Goal: Information Seeking & Learning: Learn about a topic

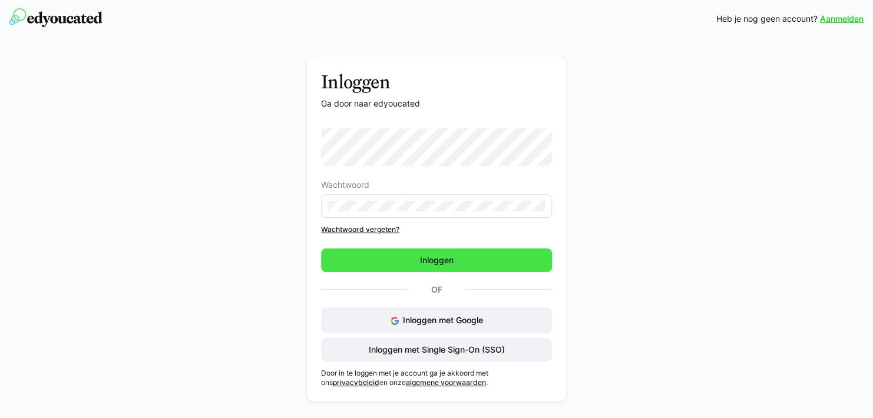
click at [454, 255] on span "Inloggen" at bounding box center [436, 260] width 37 height 12
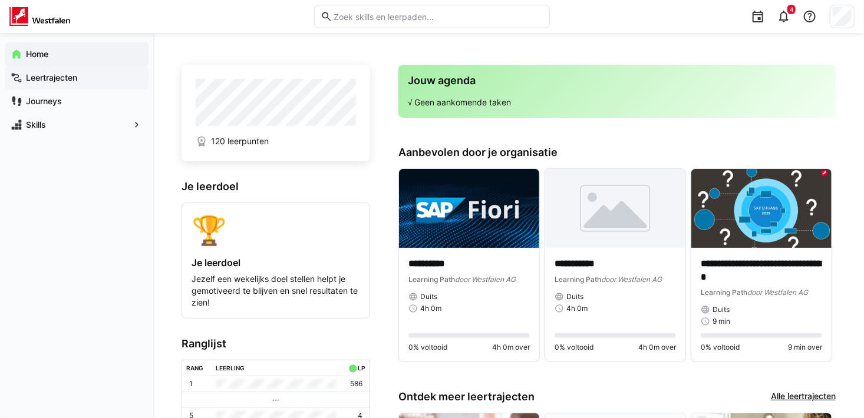
click at [73, 72] on span "Leertrajecten" at bounding box center [83, 78] width 118 height 12
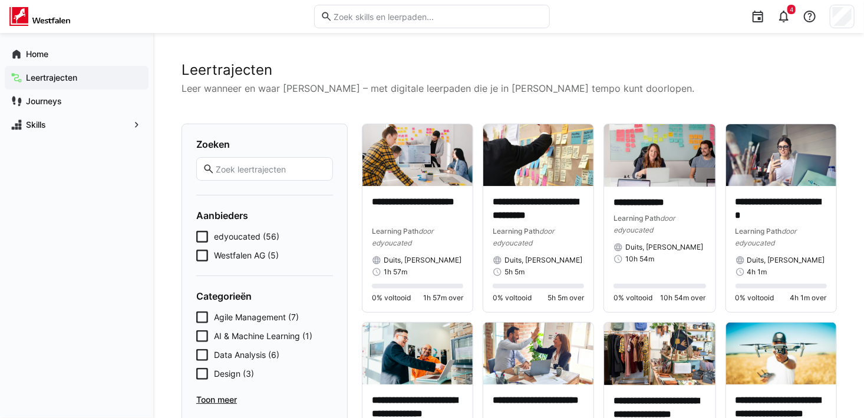
click at [242, 256] on span "Westfalen AG (5)" at bounding box center [246, 256] width 65 height 12
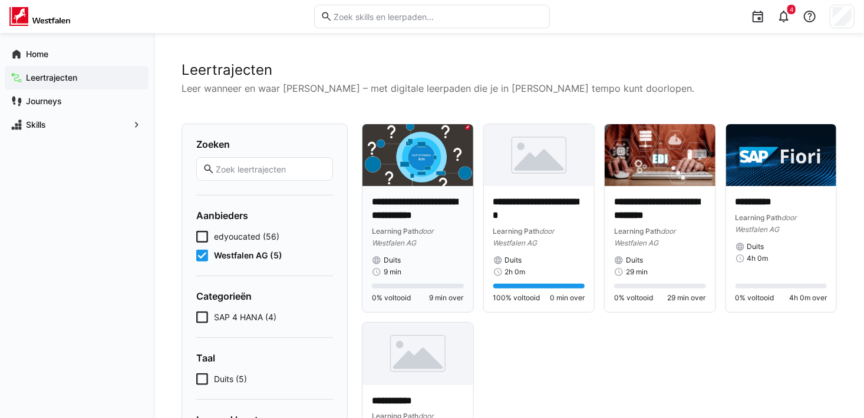
click at [402, 203] on p "**********" at bounding box center [418, 209] width 92 height 27
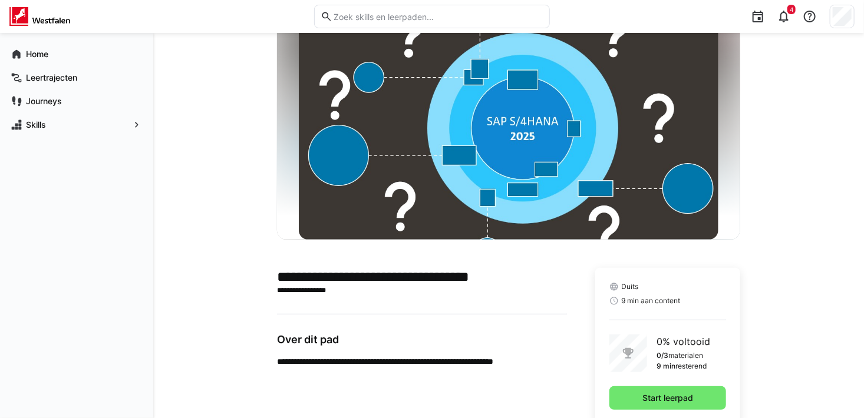
scroll to position [59, 0]
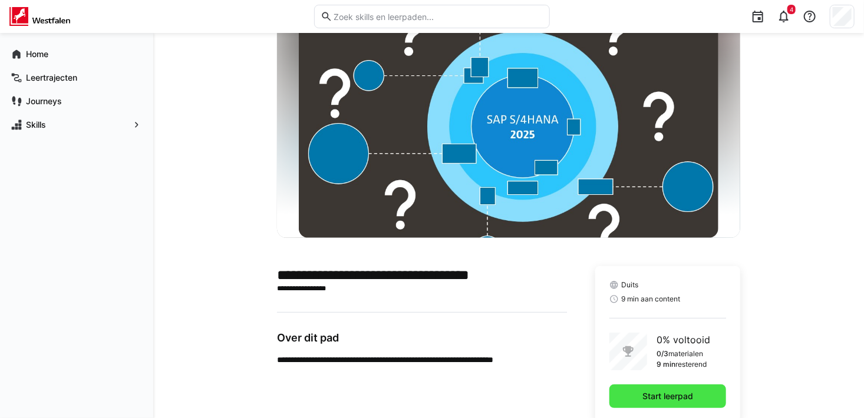
click at [673, 395] on span "Start leerpad" at bounding box center [667, 397] width 54 height 12
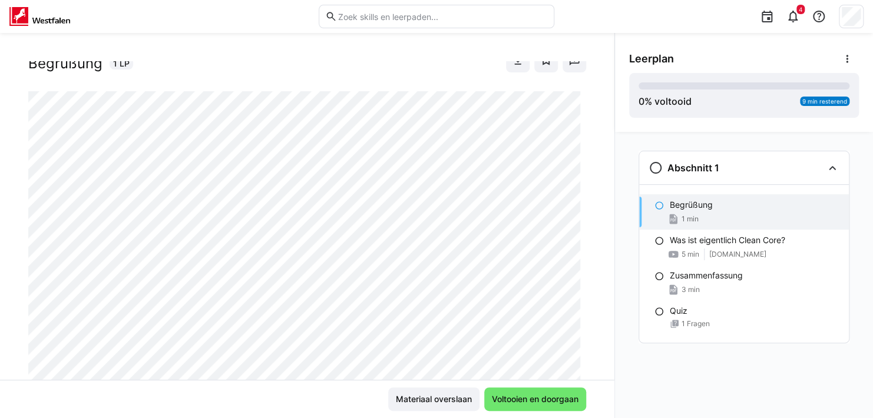
scroll to position [66, 0]
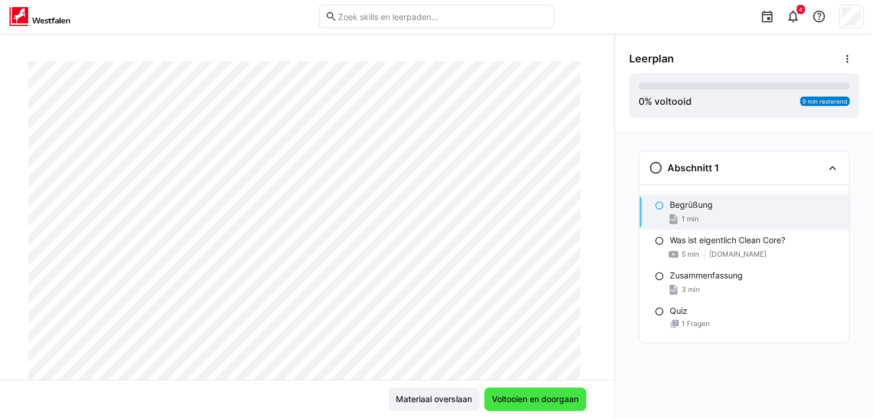
click at [552, 401] on span "Voltooien en doorgaan" at bounding box center [535, 400] width 90 height 12
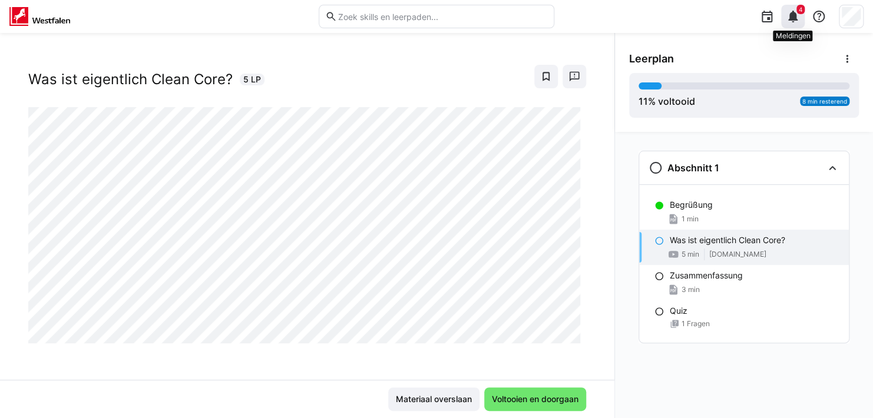
click at [792, 15] on eds-icon at bounding box center [793, 16] width 14 height 14
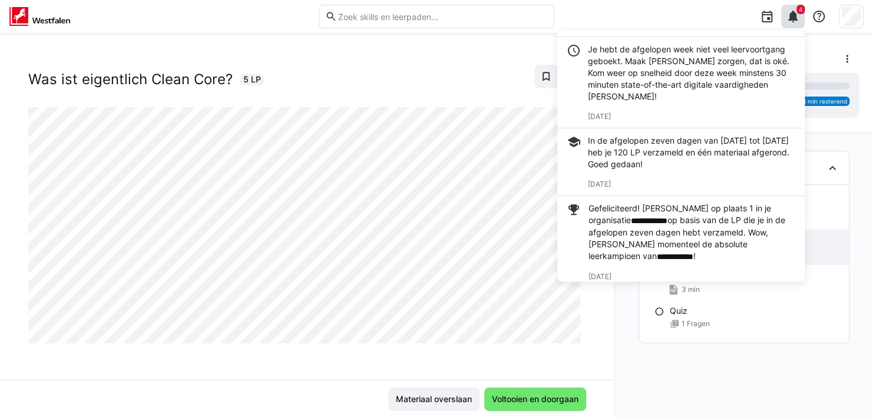
scroll to position [118, 0]
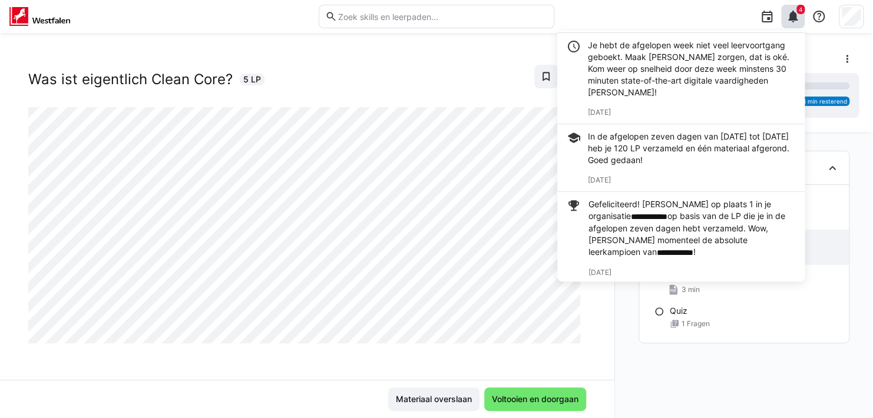
click at [396, 90] on div "SAP - Was ist eigentlich Clean Core? Was ist eigentlich Clean Core? 5 LP" at bounding box center [307, 74] width 558 height 65
